Goal: Task Accomplishment & Management: Complete application form

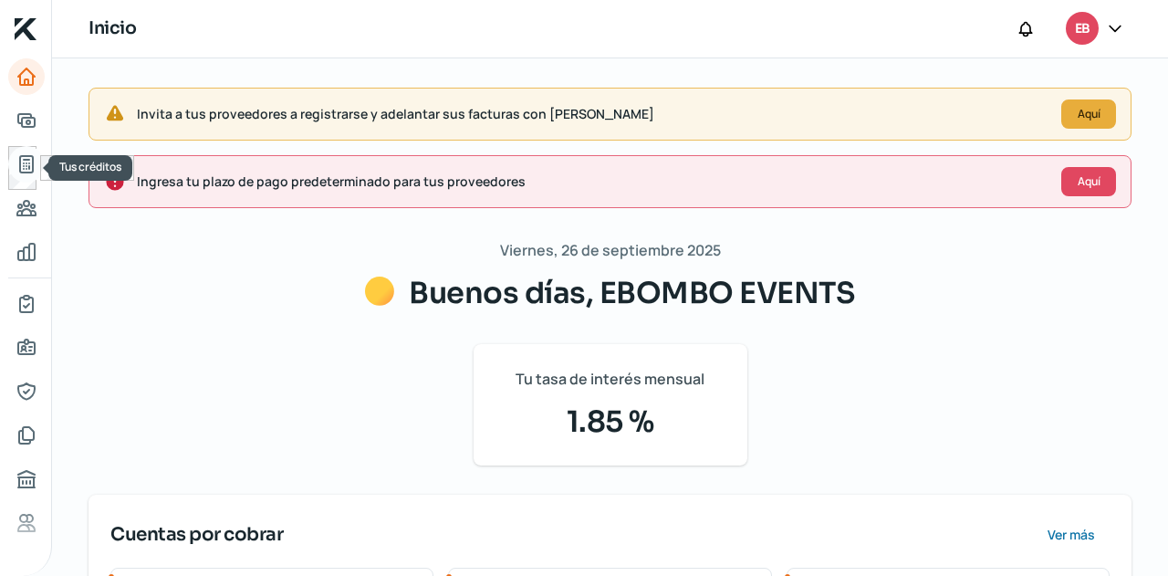
click at [37, 169] on link "Tus créditos" at bounding box center [26, 164] width 36 height 36
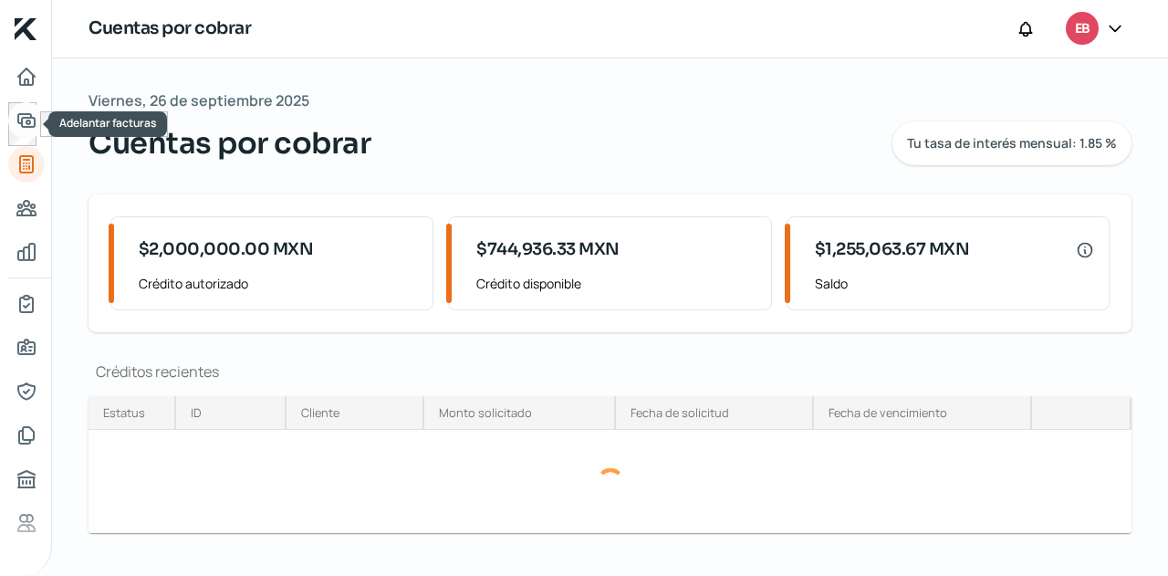
click at [33, 130] on icon "Adelantar facturas" at bounding box center [27, 120] width 22 height 22
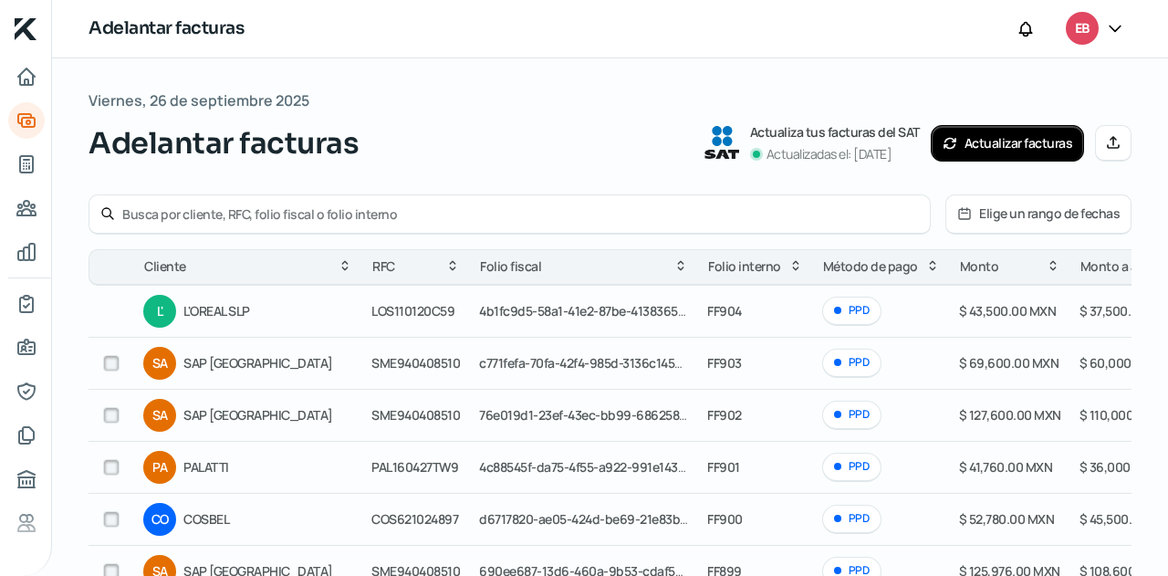
click at [999, 149] on button "Actualizar facturas" at bounding box center [1008, 143] width 154 height 36
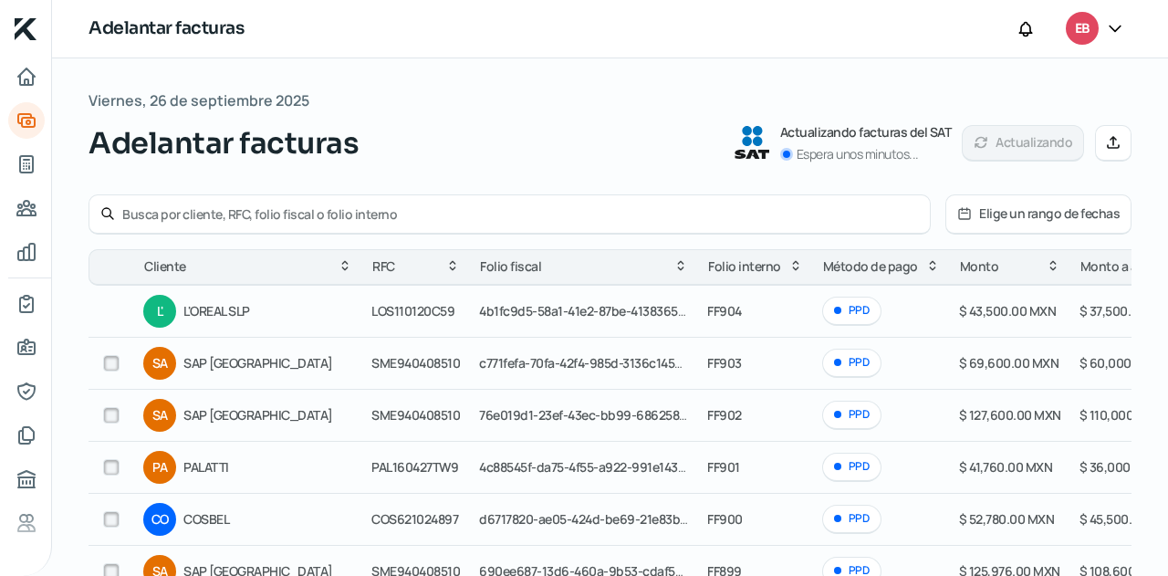
click at [1106, 147] on icon at bounding box center [1113, 142] width 15 height 15
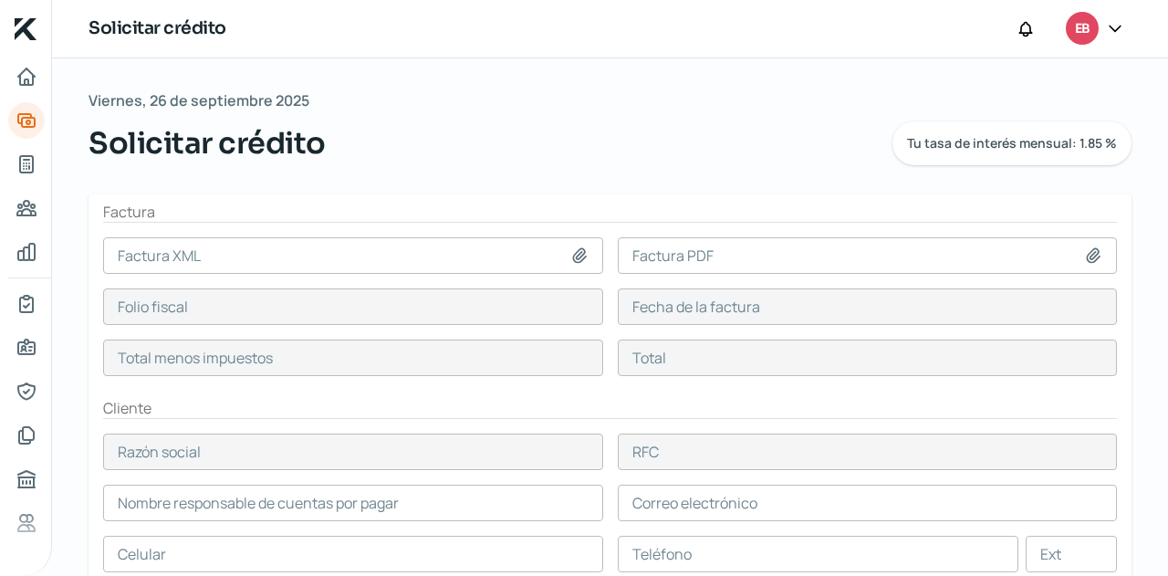
click at [578, 252] on icon at bounding box center [579, 255] width 18 height 18
type input "C:\fakepath\F905- BLUETAB SOLUTIONS MEXICO.xml"
type input "F905- BLUETAB SOLUTIONS MEXICO.xml"
click at [1085, 252] on icon at bounding box center [1093, 255] width 18 height 18
type input "8EFF8BA1-AE01-497D-9AA5-00E429FA258E"
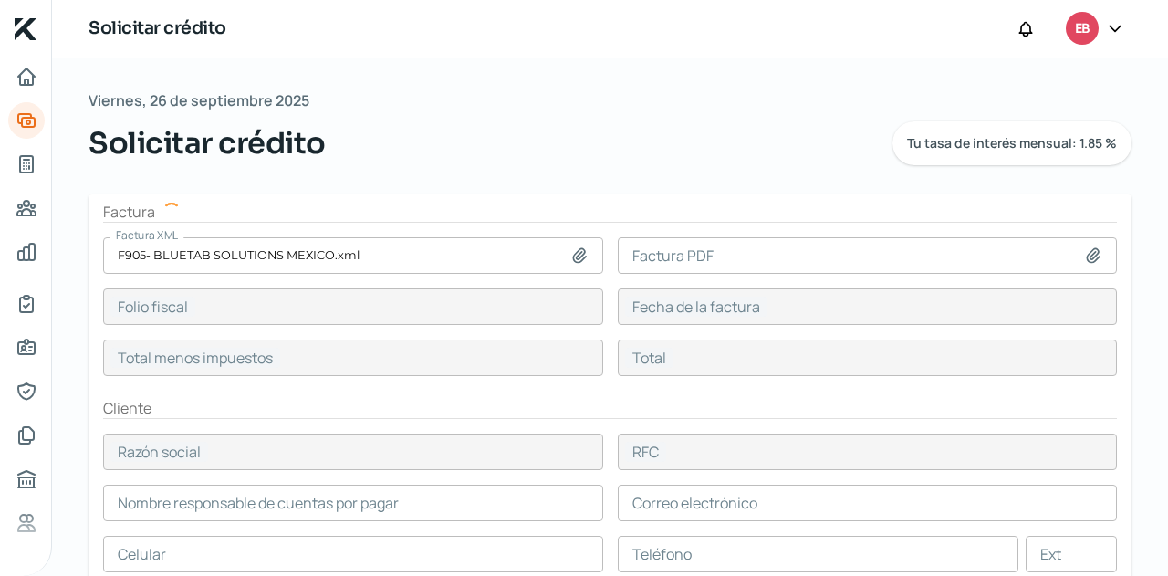
type input "[DATE]"
type input "32000"
type input "37120"
type input "BLUETAB SOLUTIONS [GEOGRAPHIC_DATA]"
type input "BSM121002V85"
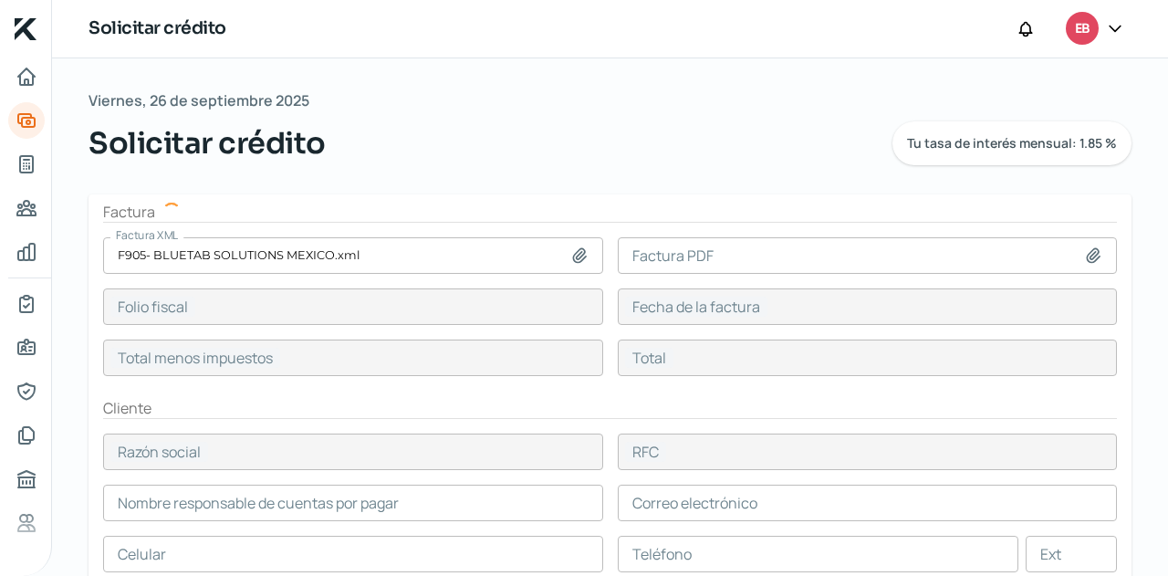
type input "32000"
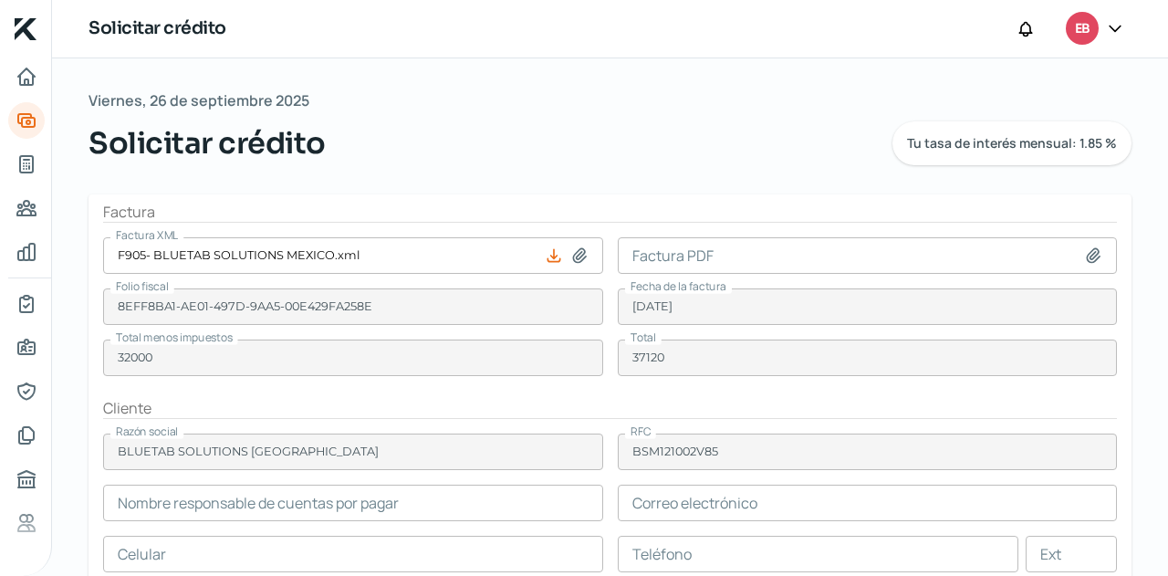
type input "[PERSON_NAME] [PERSON_NAME]"
type input "[PERSON_NAME][EMAIL_ADDRESS][PERSON_NAME][DOMAIN_NAME]"
type input "55 - 2253 - 6655"
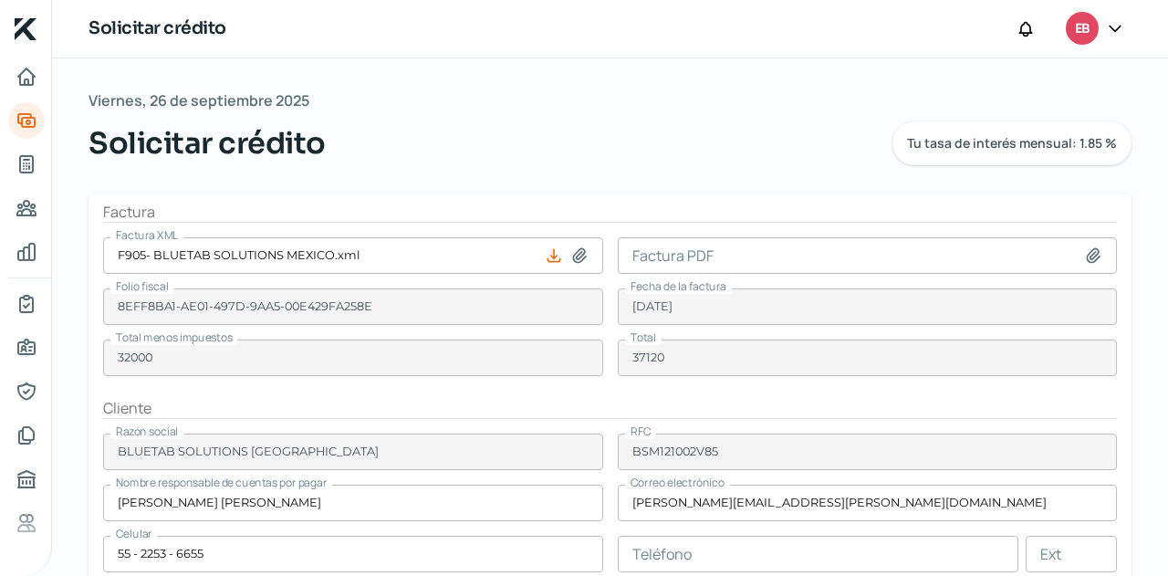
type input "C:\fakepath\F905- BLUETAB SOLUTIONS [GEOGRAPHIC_DATA]pdf"
type input "F905- BLUETAB SOLUTIONS [GEOGRAPHIC_DATA]pdf"
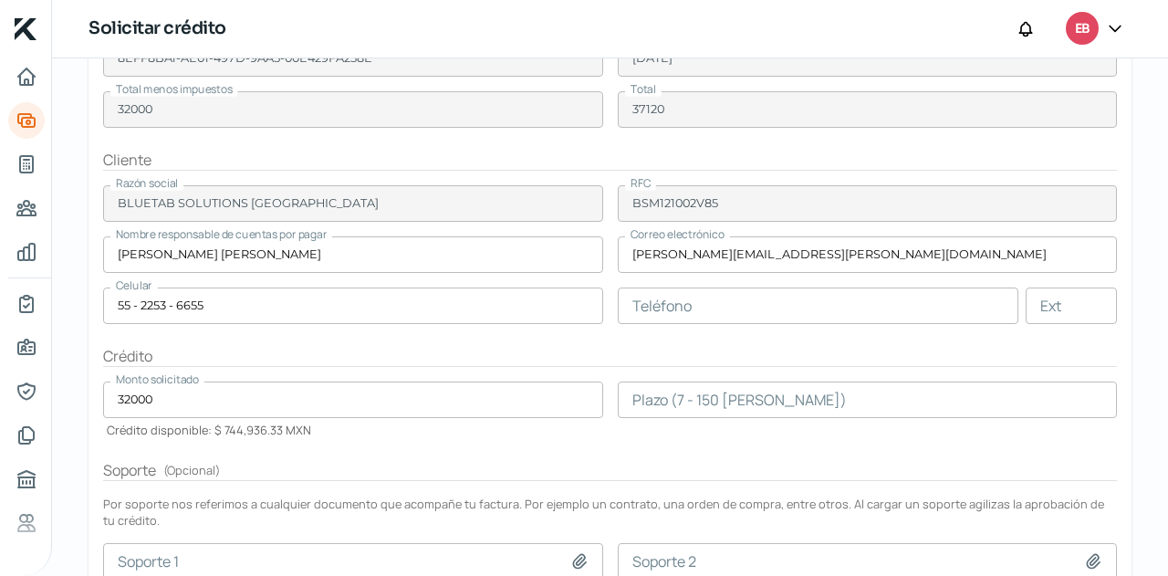
scroll to position [274, 0]
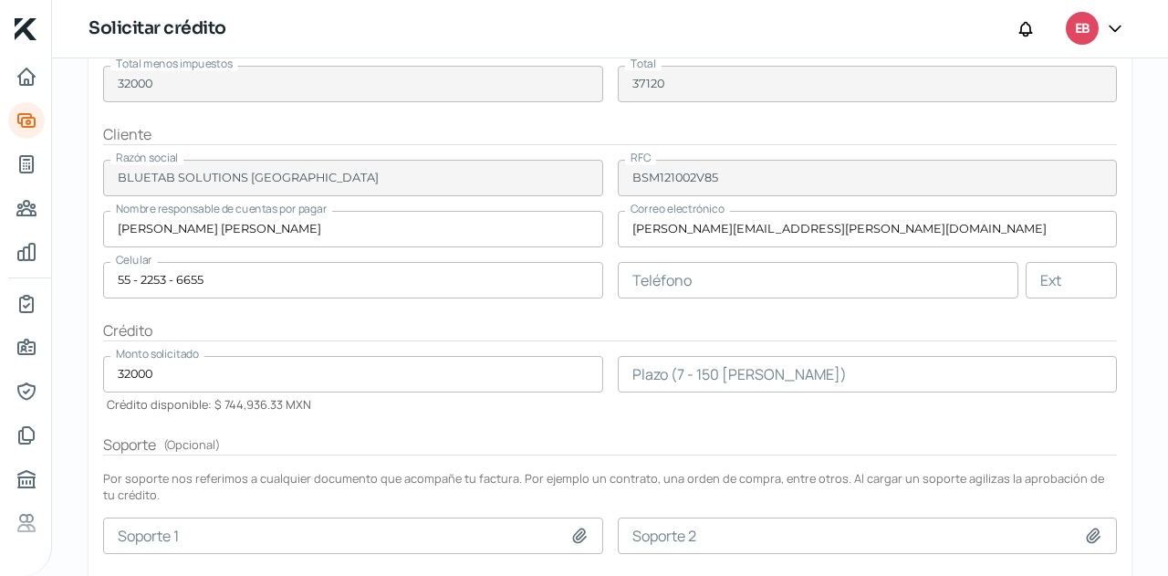
click at [655, 369] on input "number" at bounding box center [868, 374] width 500 height 36
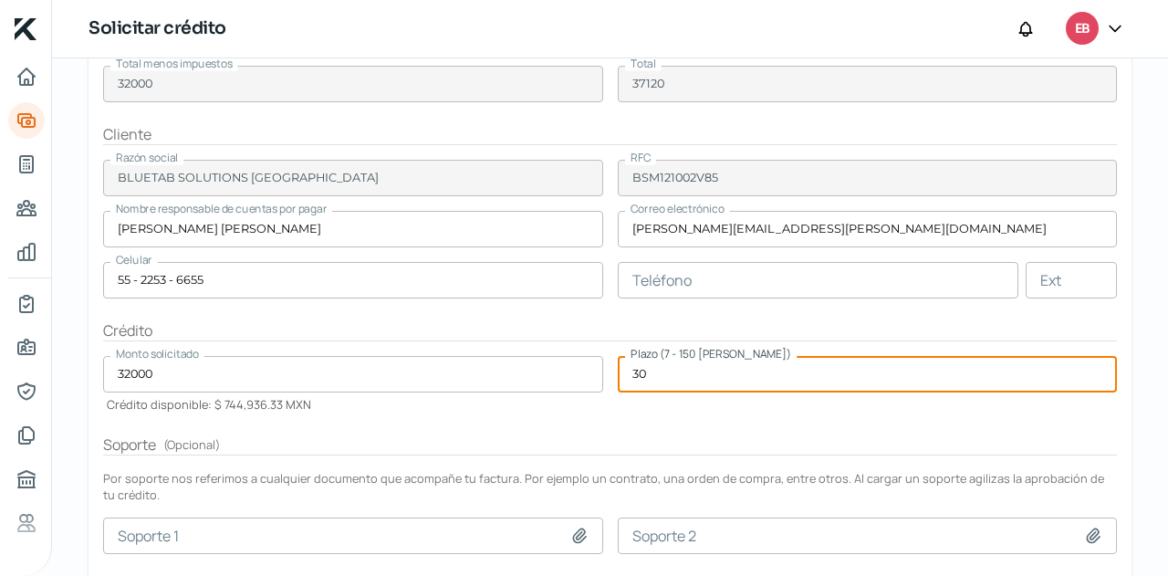
type input "30"
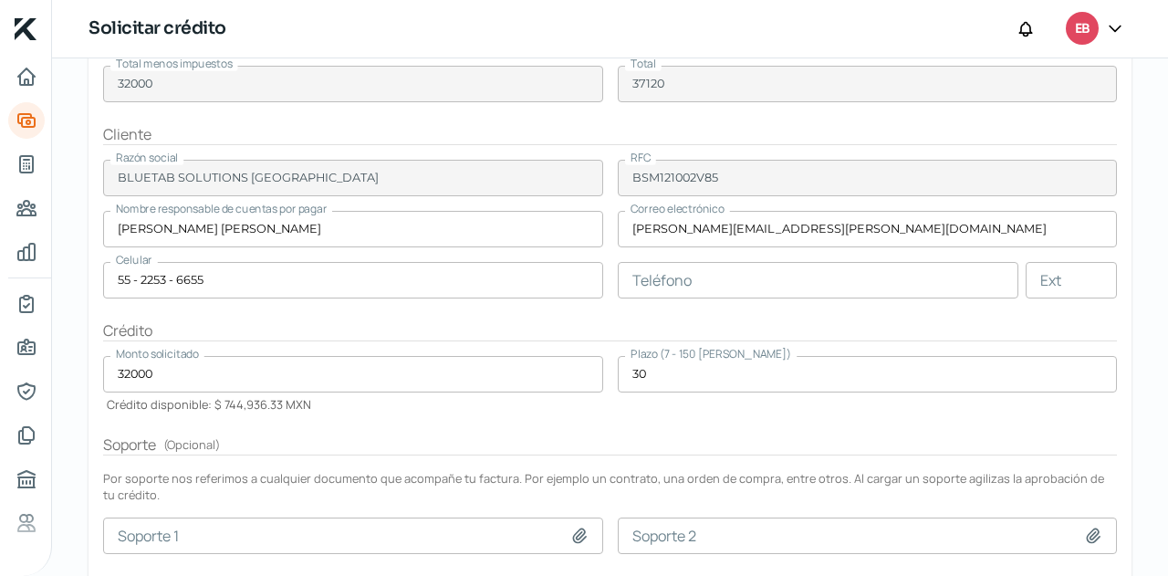
click at [648, 411] on form "Factura Factura XML F905- BLUETAB SOLUTIONS MEXICO.xml Factura PDF F905- BLUETA…" at bounding box center [609, 305] width 1043 height 769
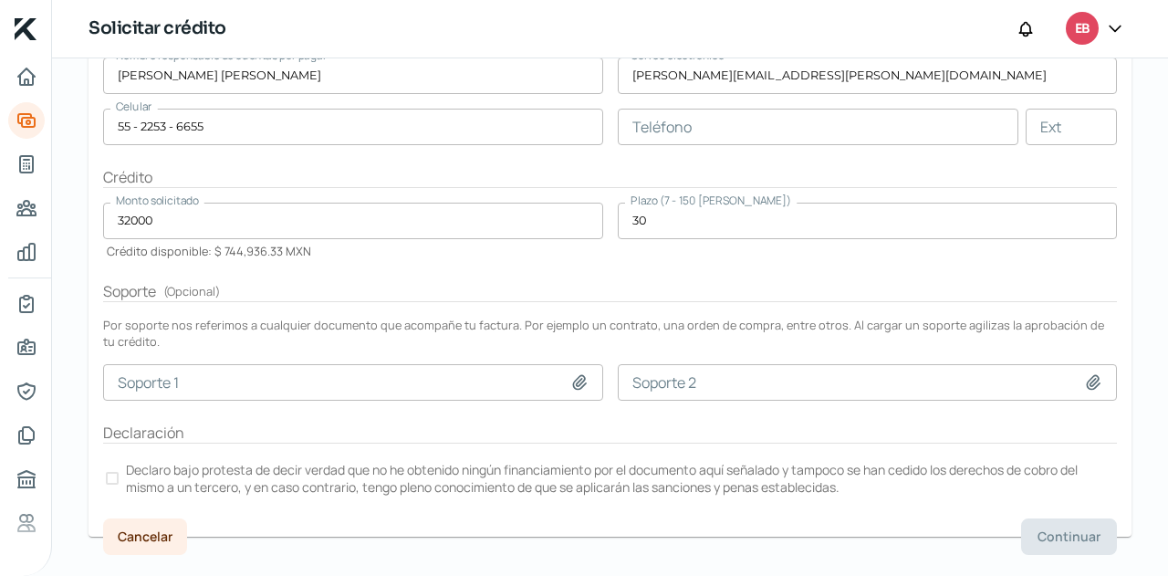
scroll to position [455, 0]
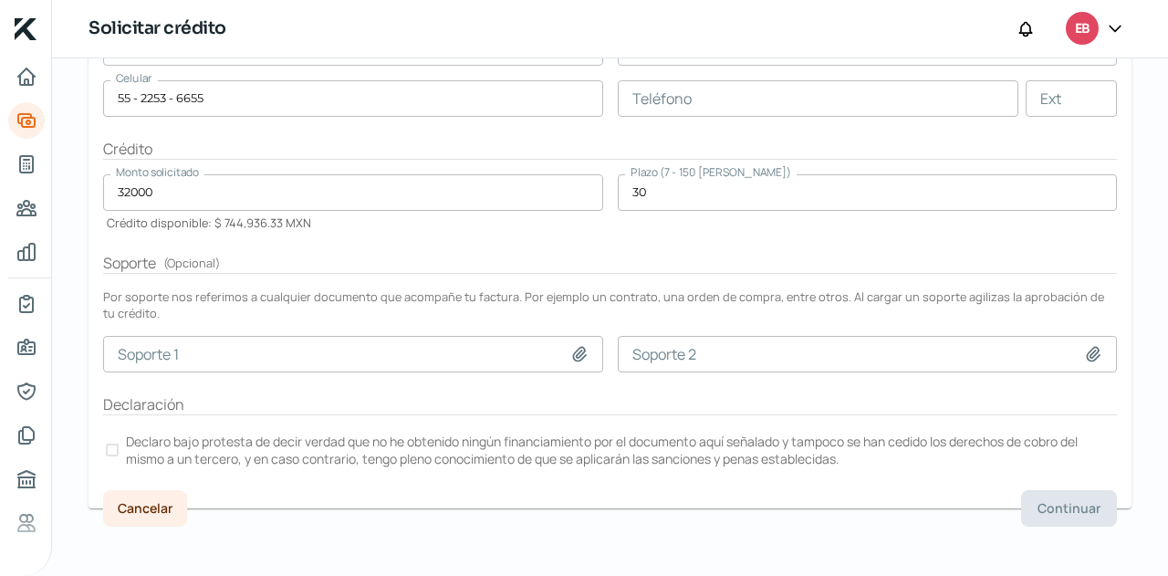
click at [119, 441] on label "Declaro bajo protesta de decir verdad que no he obtenido ningún financiamiento …" at bounding box center [610, 450] width 1014 height 40
click at [1067, 502] on span "Continuar" at bounding box center [1068, 508] width 63 height 13
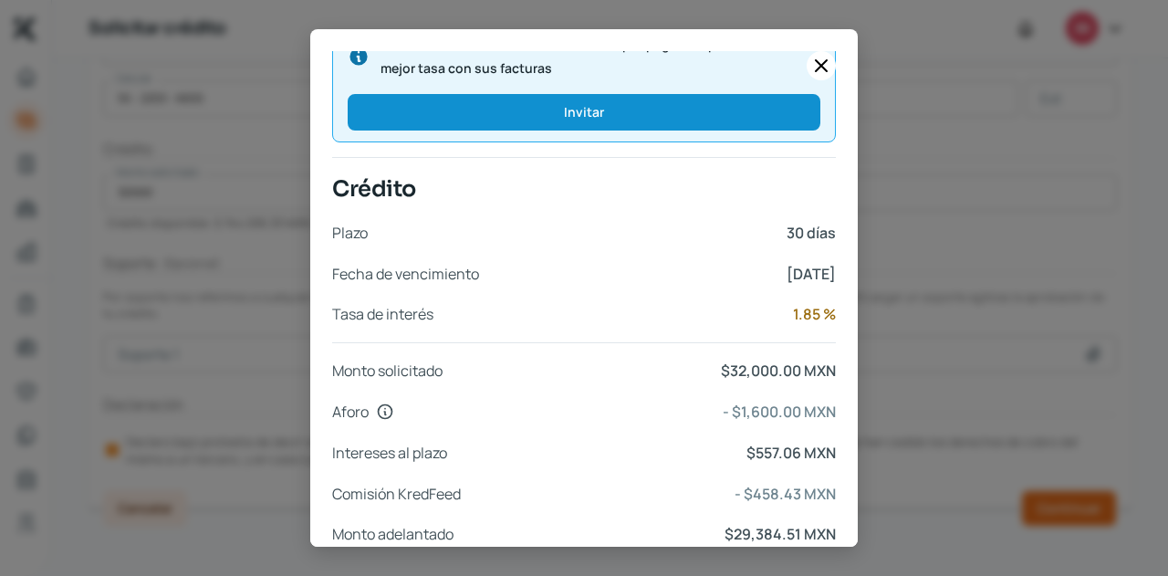
scroll to position [777, 0]
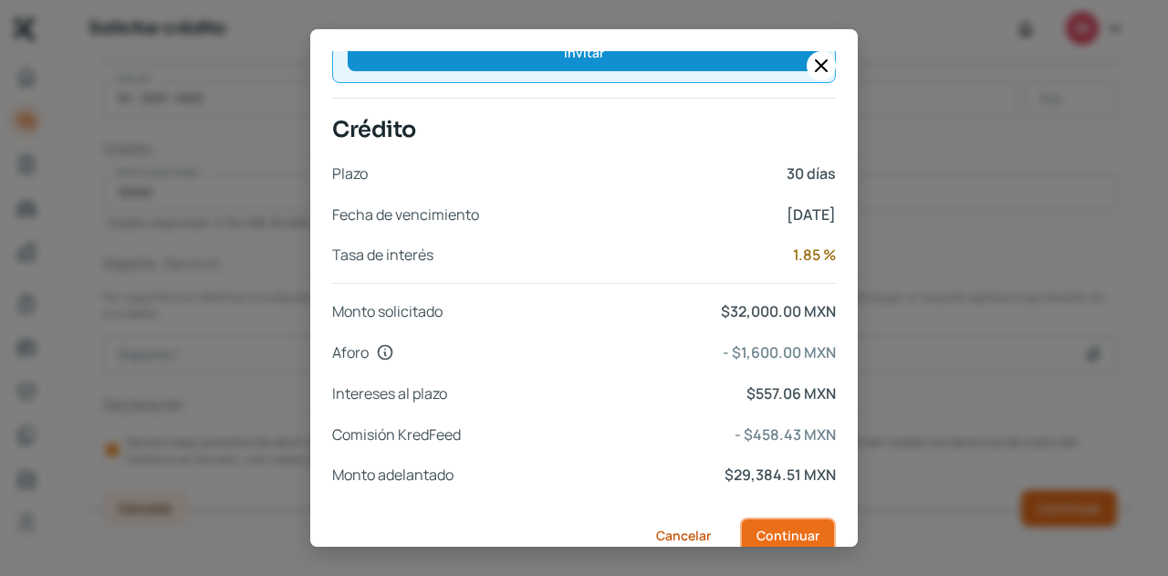
click at [765, 529] on span "Continuar" at bounding box center [787, 535] width 63 height 13
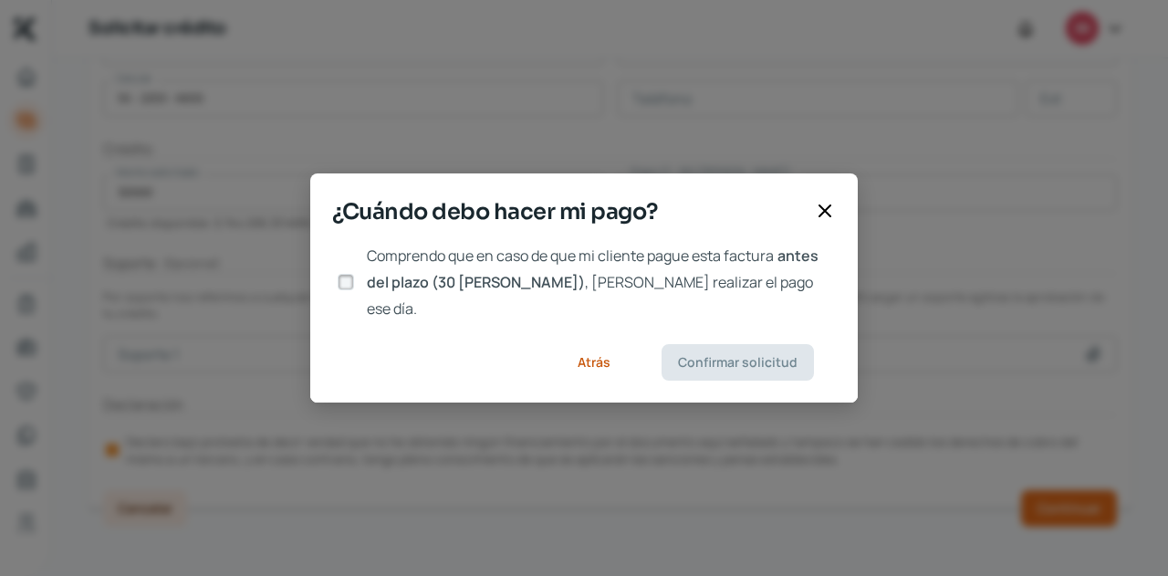
click at [352, 285] on input "Comprendo que en caso de que mi cliente pague esta factura antes del plazo (30 …" at bounding box center [346, 282] width 16 height 16
checkbox input "true"
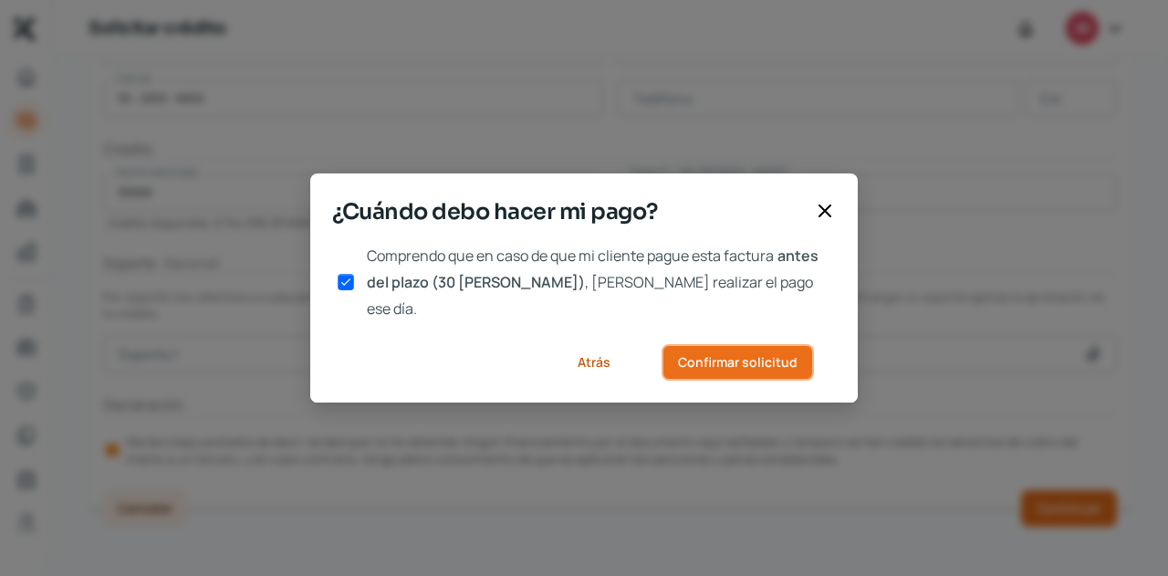
click at [719, 360] on button "Confirmar solicitud" at bounding box center [737, 362] width 152 height 36
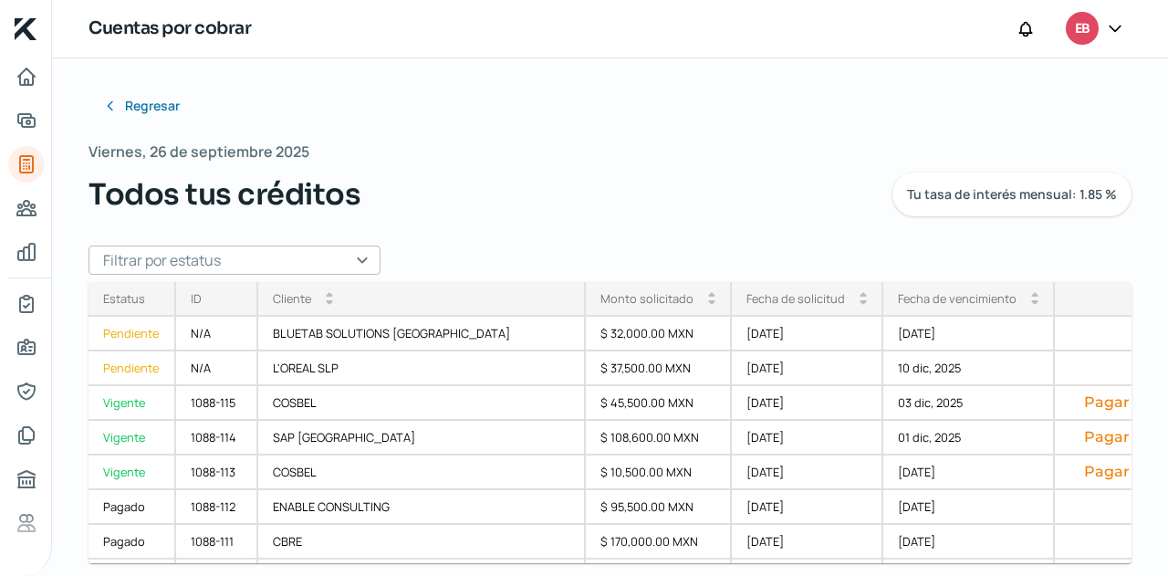
click at [319, 258] on input "text" at bounding box center [234, 259] width 292 height 29
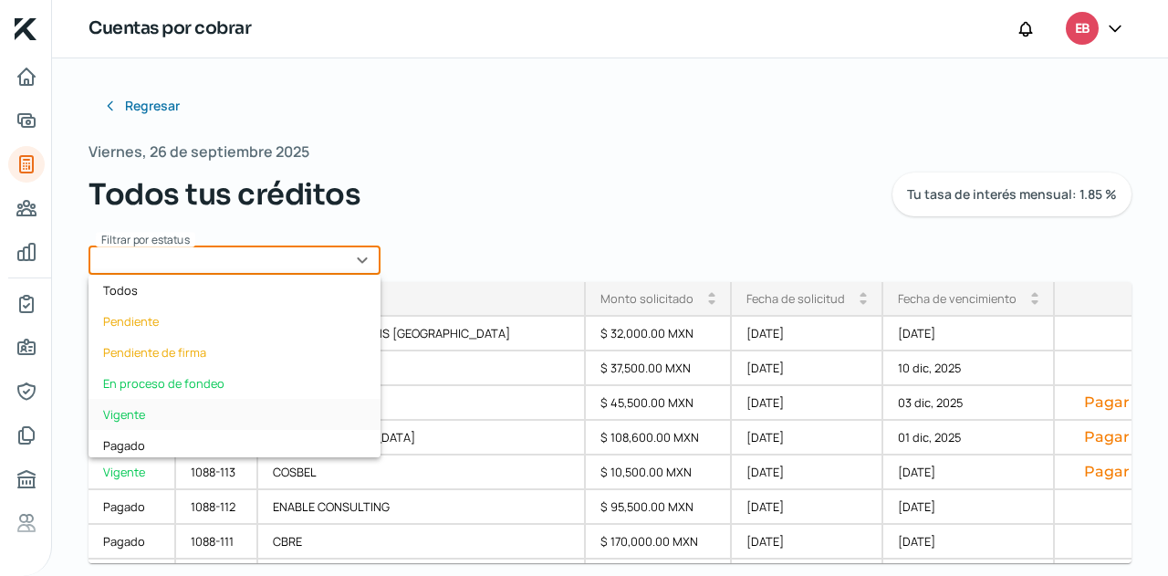
click at [204, 410] on div "Vigente" at bounding box center [234, 414] width 292 height 31
type input "Vigente"
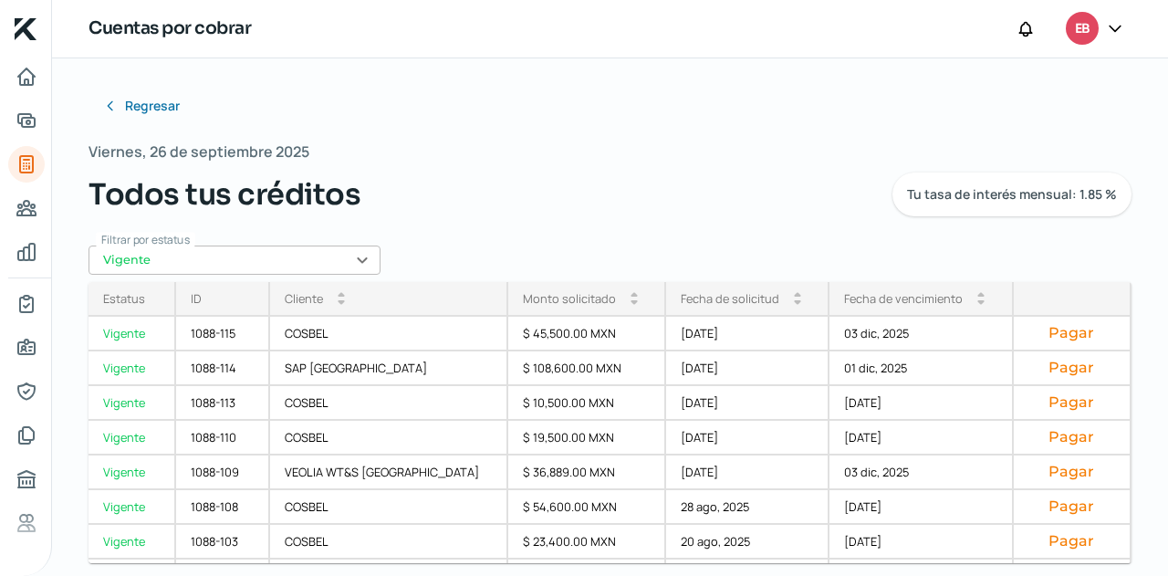
click at [898, 295] on div "Fecha de vencimiento" at bounding box center [903, 298] width 119 height 16
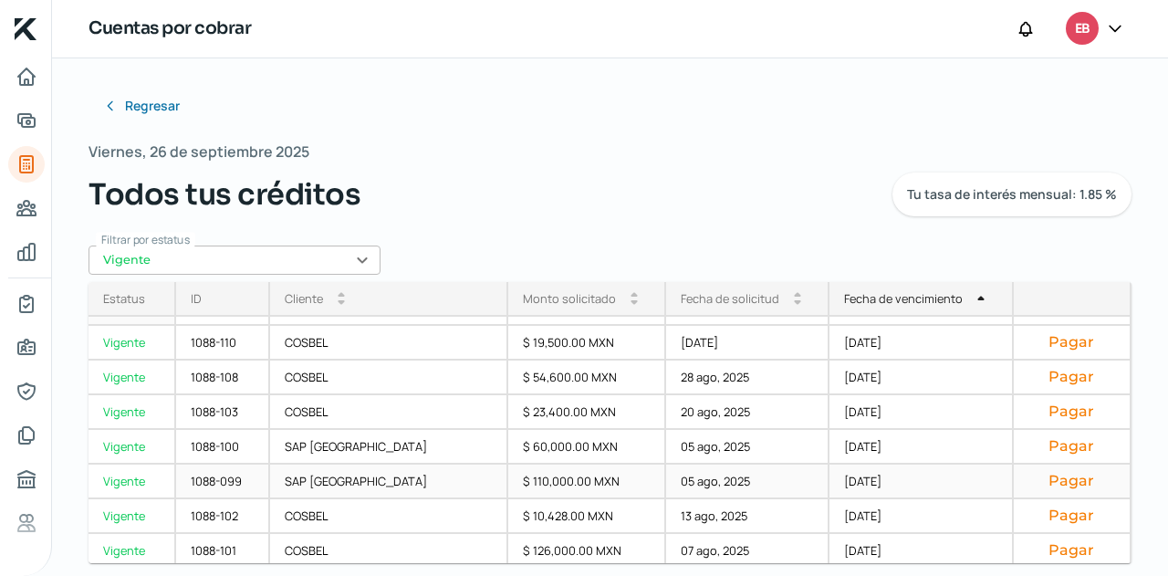
scroll to position [238, 0]
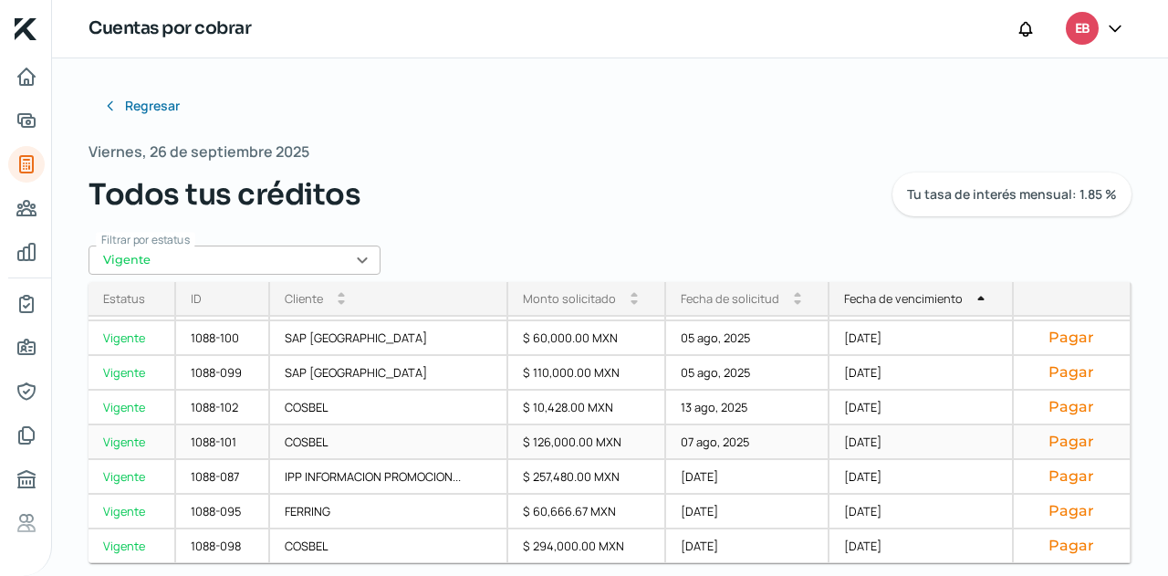
click at [706, 442] on div "07 ago, 2025" at bounding box center [747, 442] width 163 height 35
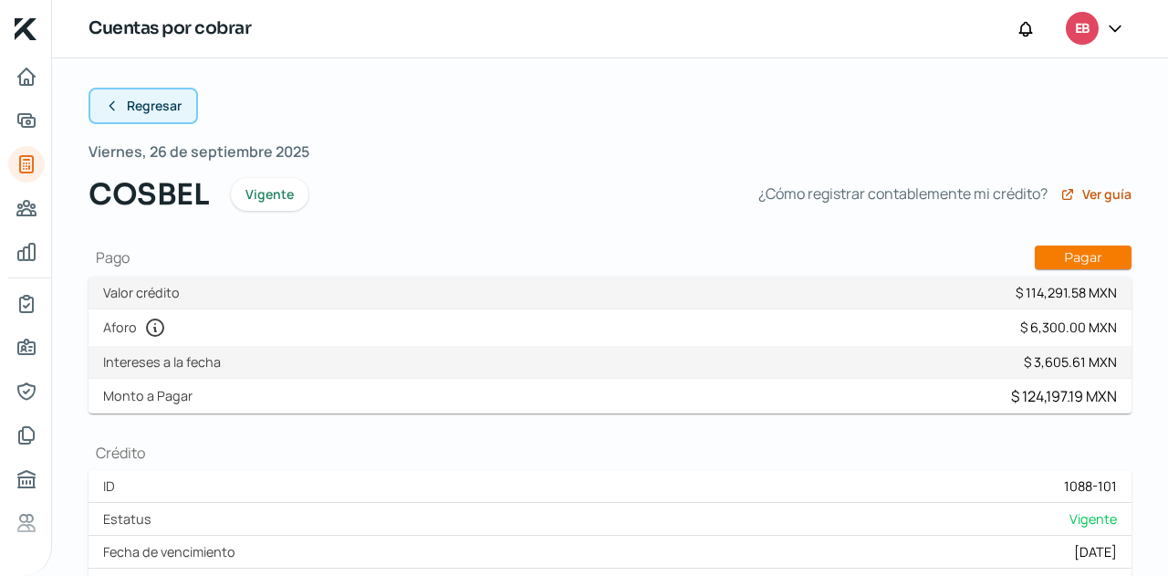
click at [175, 109] on span "Regresar" at bounding box center [154, 105] width 55 height 13
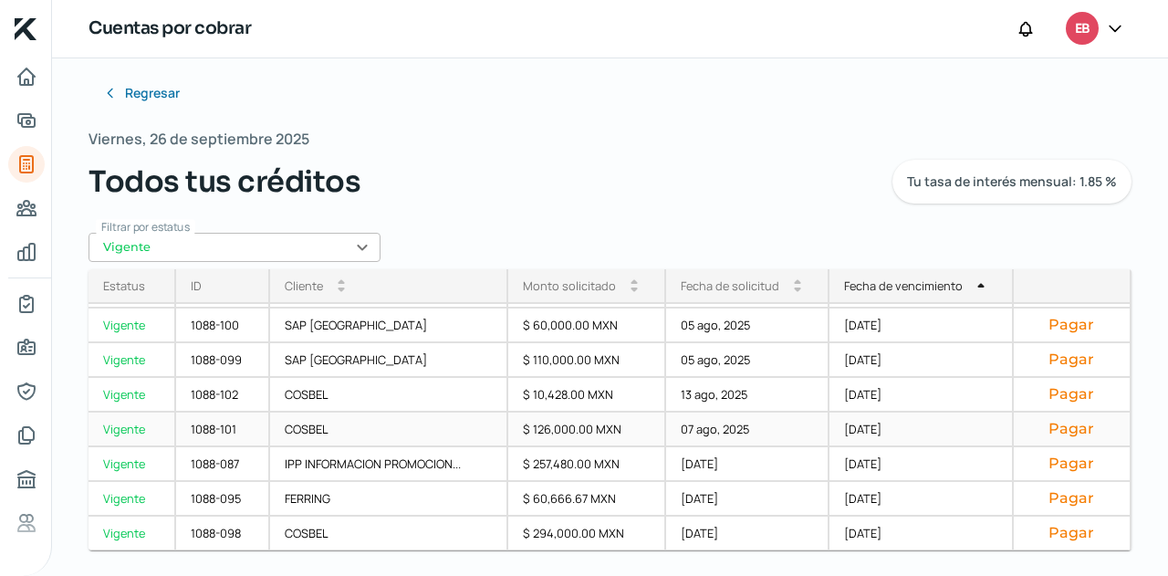
scroll to position [16, 0]
